Goal: Task Accomplishment & Management: Manage account settings

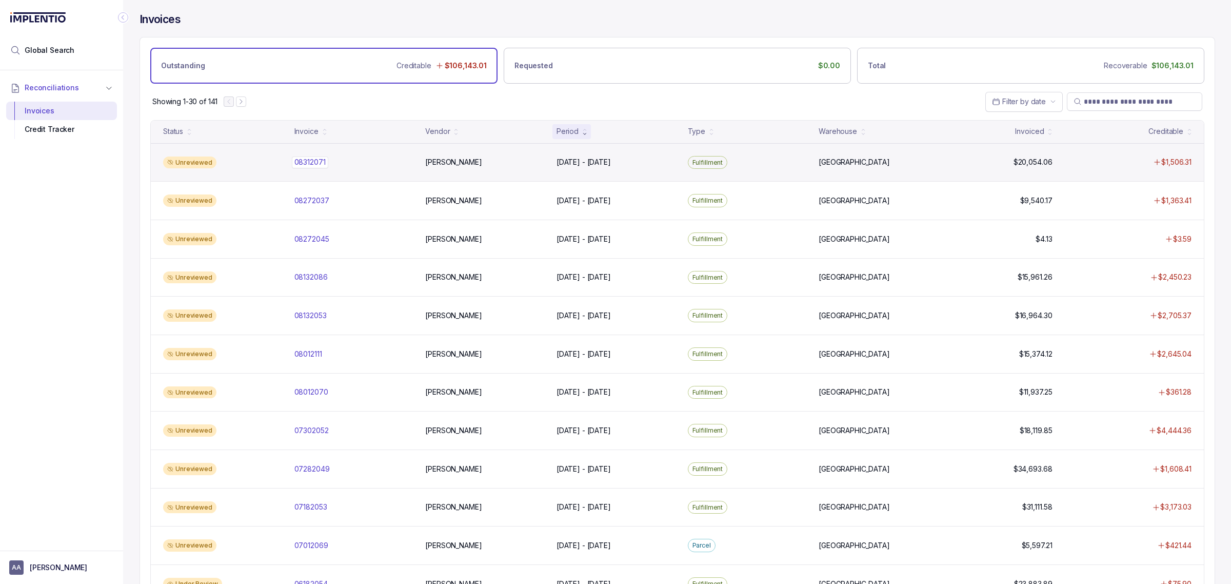
click at [306, 164] on p "08312071" at bounding box center [310, 161] width 36 height 11
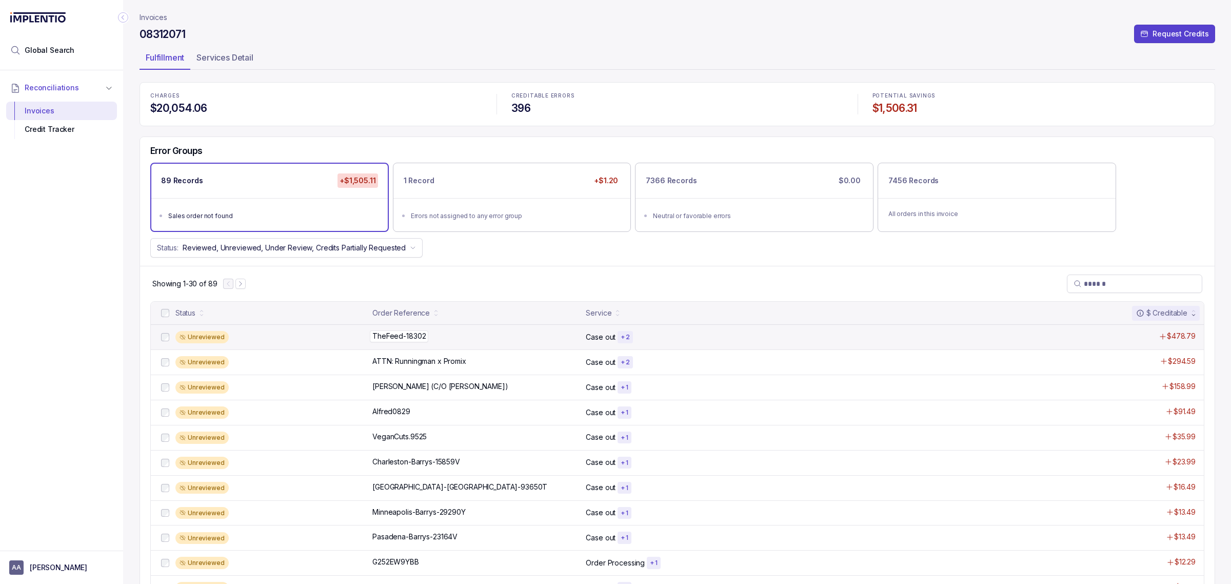
click at [391, 334] on p "TheFeed-18302" at bounding box center [399, 335] width 58 height 11
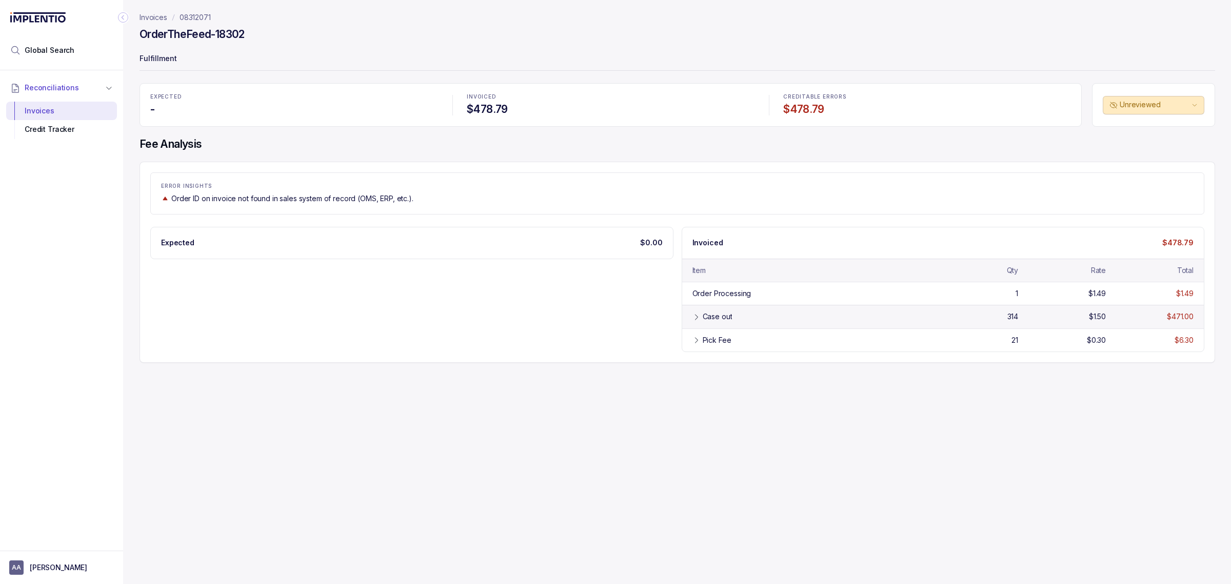
click at [719, 326] on div "Case out 314 $1.50 $471.00" at bounding box center [943, 316] width 522 height 23
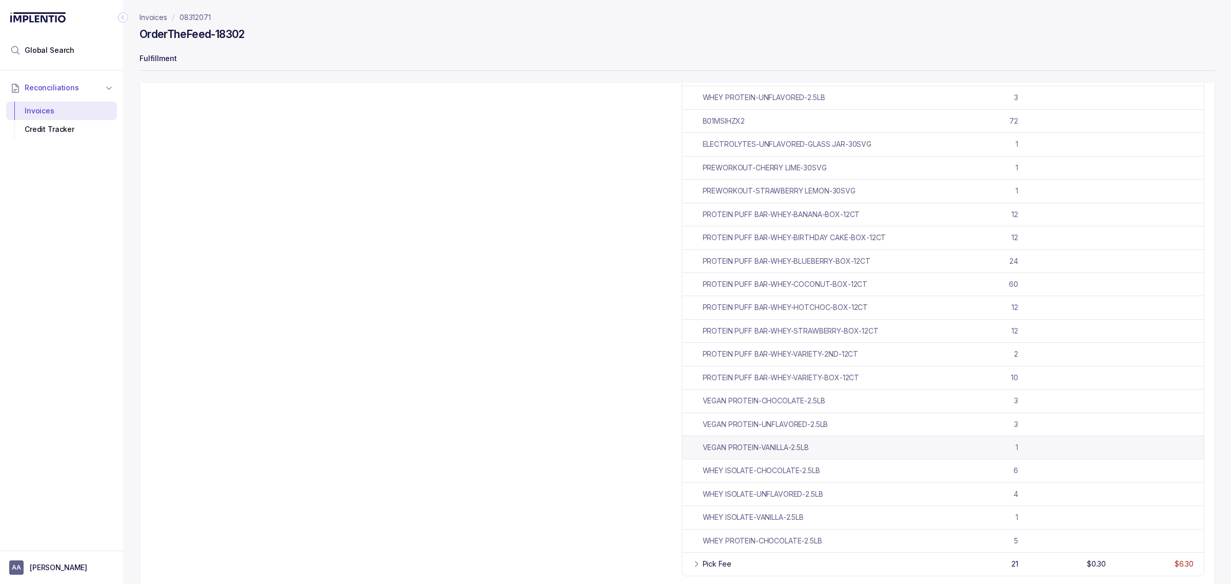
scroll to position [389, 0]
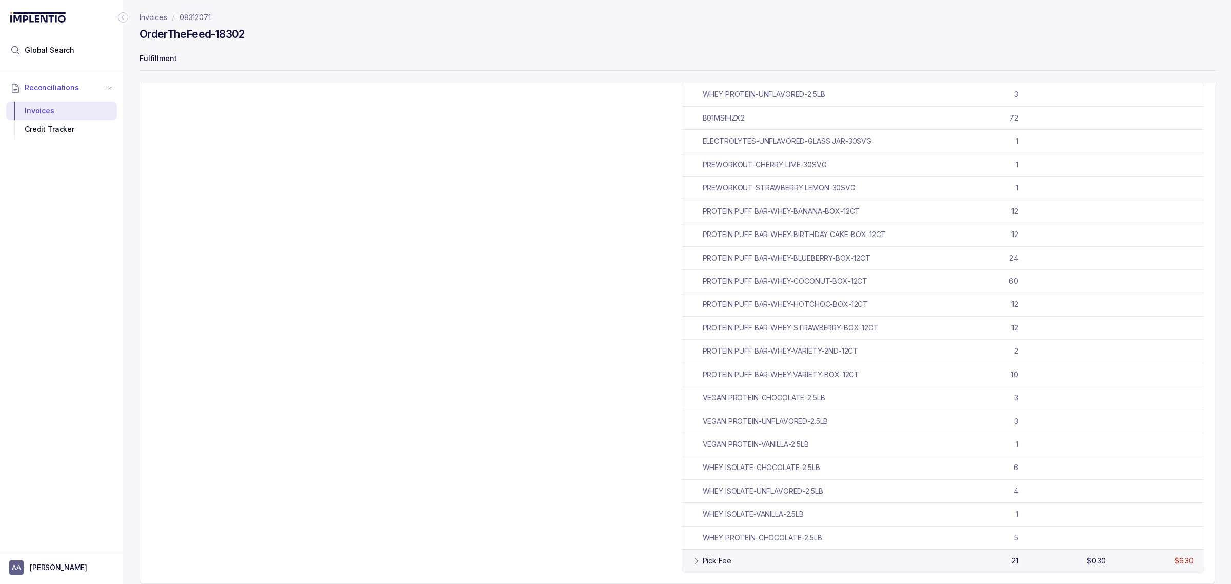
click at [716, 567] on div "Pick Fee 21 $0.30 $6.30" at bounding box center [943, 560] width 522 height 23
click at [56, 130] on div "Credit Tracker" at bounding box center [61, 129] width 94 height 18
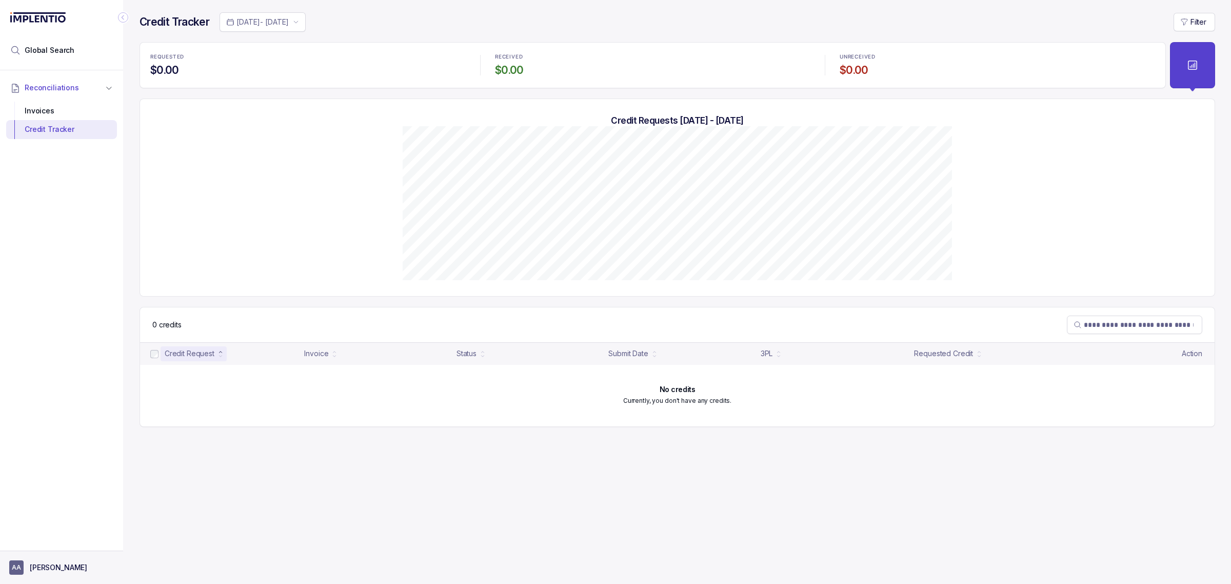
click at [53, 574] on button "AA [PERSON_NAME]" at bounding box center [61, 567] width 105 height 14
click at [61, 551] on div "Logout" at bounding box center [61, 545] width 97 height 12
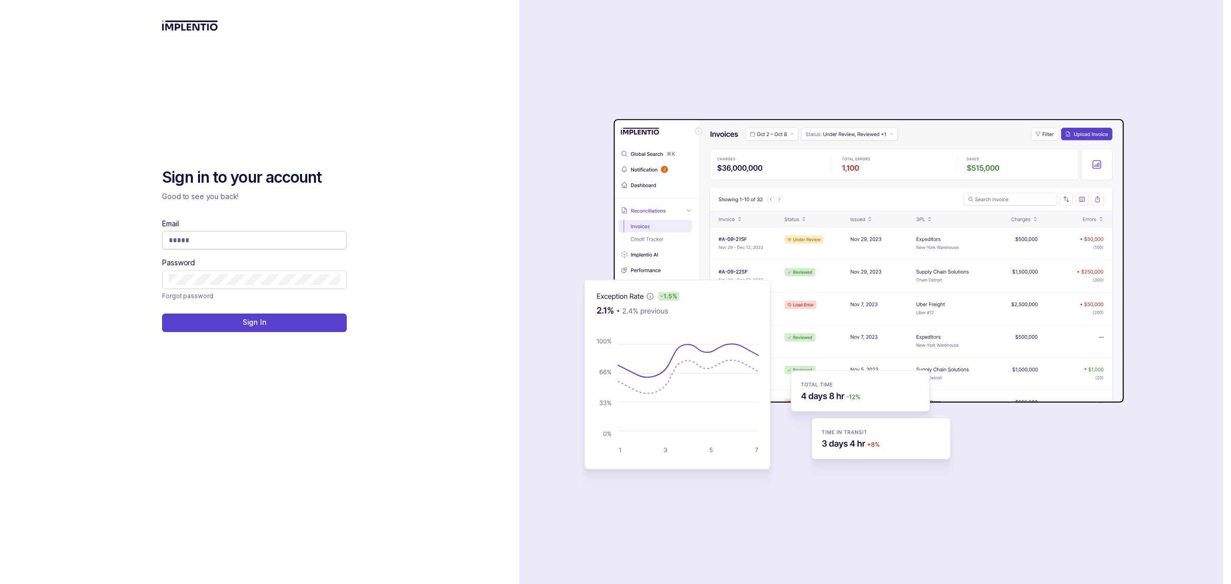
click at [186, 237] on input "Email" at bounding box center [254, 240] width 171 height 10
type input "**********"
